Goal: Task Accomplishment & Management: Use online tool/utility

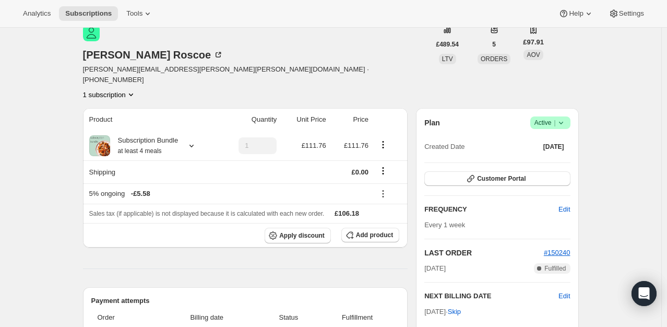
scroll to position [52, 0]
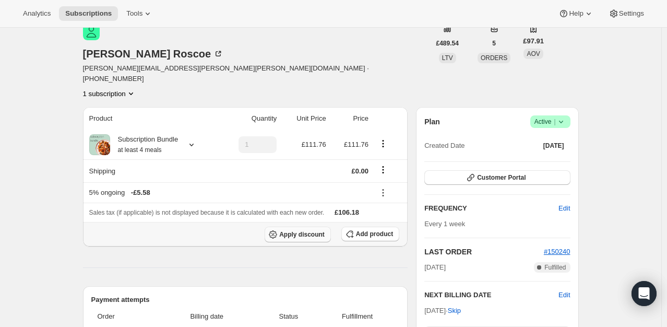
click at [309, 230] on span "Apply discount" at bounding box center [301, 234] width 45 height 8
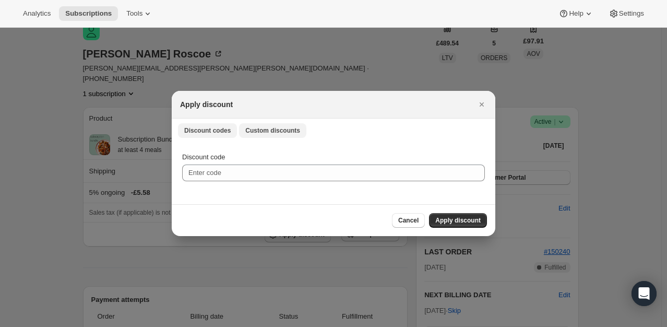
click at [261, 125] on button "Custom discounts" at bounding box center [272, 130] width 67 height 15
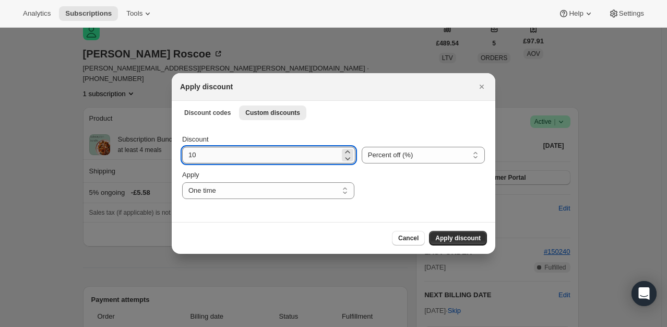
click at [222, 160] on input "10" at bounding box center [261, 155] width 158 height 17
type input "100"
click at [464, 236] on span "Apply discount" at bounding box center [457, 238] width 45 height 8
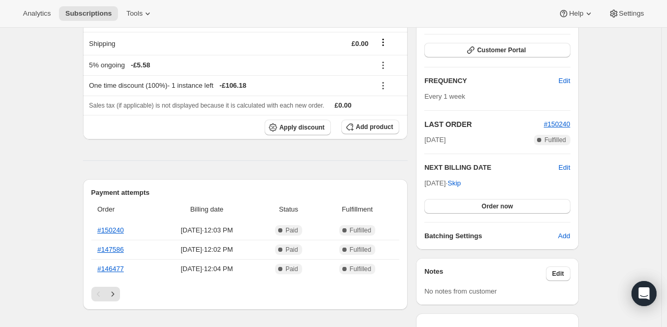
scroll to position [209, 0]
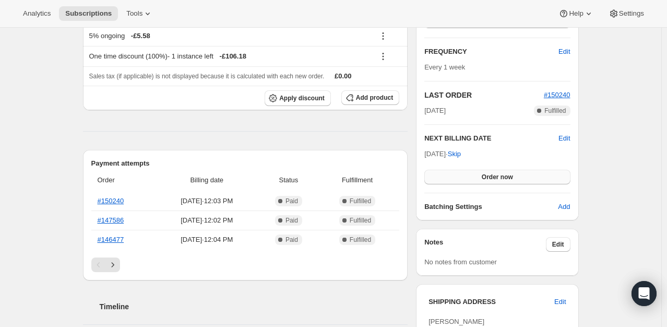
click at [502, 170] on button "Order now" at bounding box center [497, 177] width 146 height 15
click at [502, 170] on button "Click to confirm" at bounding box center [497, 177] width 146 height 15
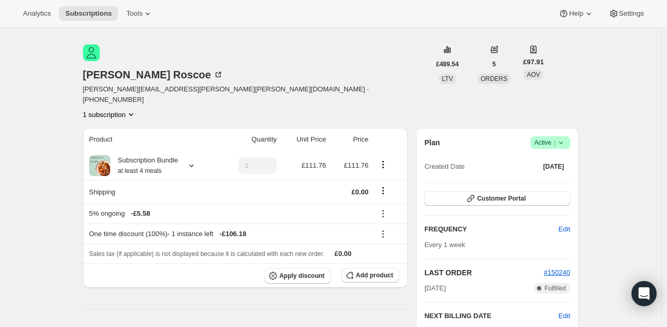
scroll to position [0, 0]
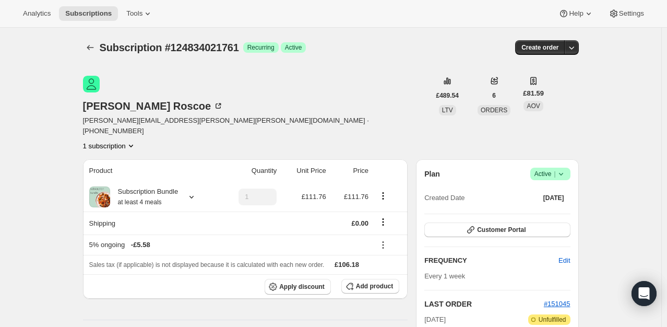
scroll to position [104, 0]
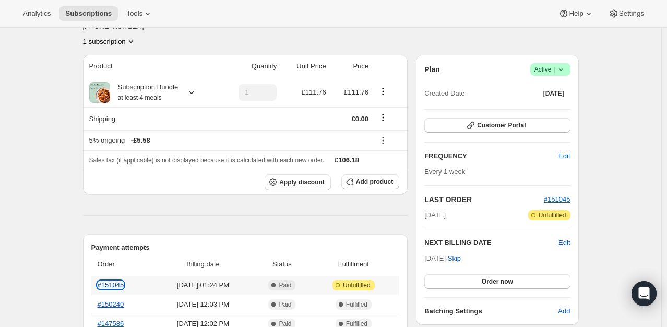
click at [124, 281] on link "#151045" at bounding box center [111, 285] width 27 height 8
